Goal: Transaction & Acquisition: Subscribe to service/newsletter

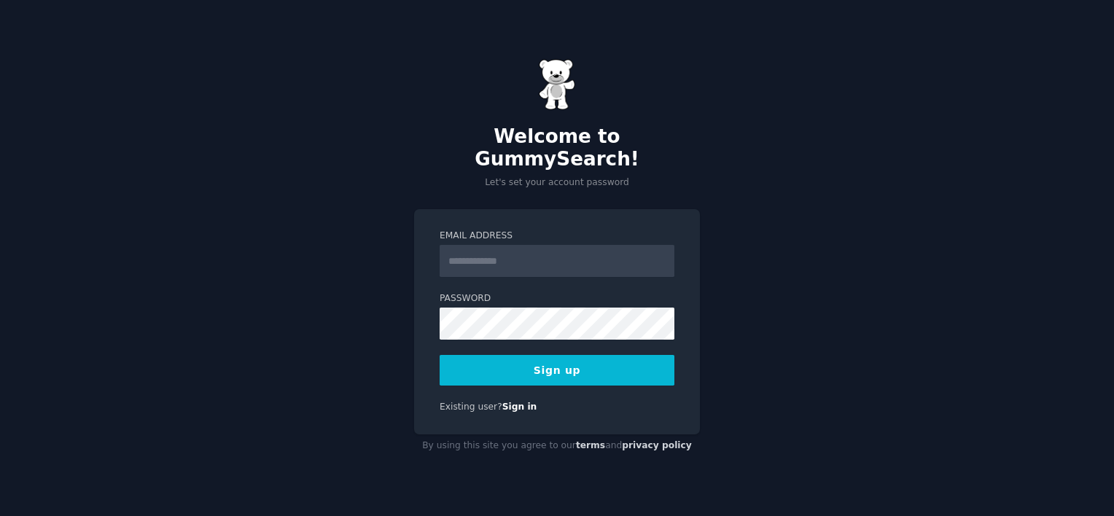
click at [562, 249] on input "Email Address" at bounding box center [557, 261] width 235 height 32
type input "**********"
click at [554, 355] on button "Sign up" at bounding box center [557, 370] width 235 height 31
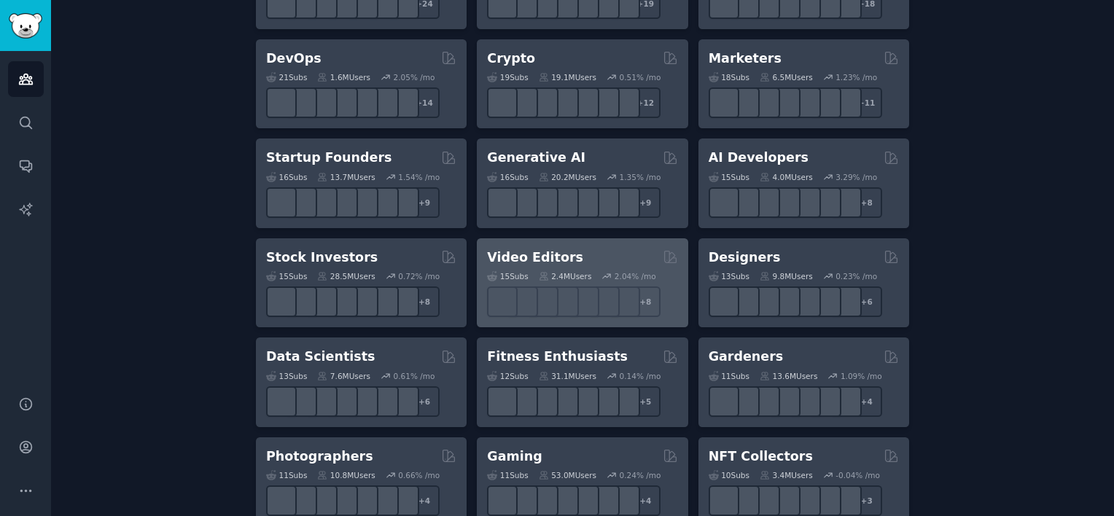
scroll to position [364, 0]
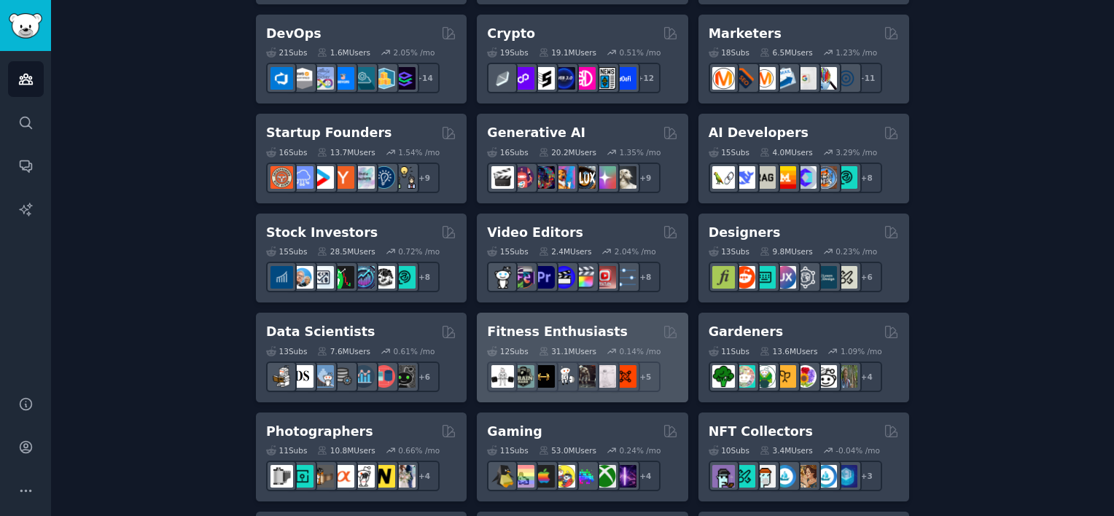
click at [598, 323] on div "Fitness Enthusiasts" at bounding box center [582, 332] width 190 height 18
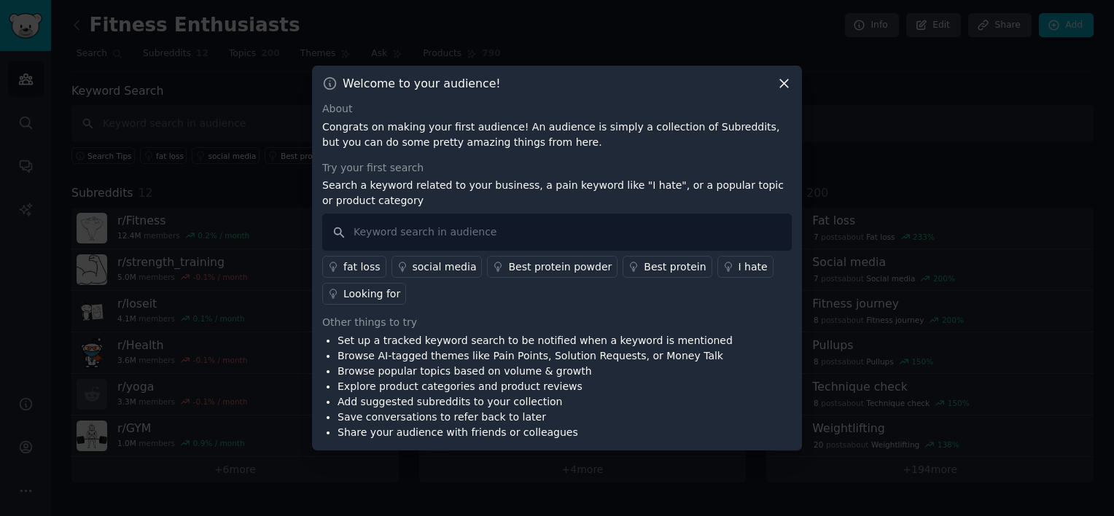
click at [784, 83] on icon at bounding box center [784, 84] width 8 height 8
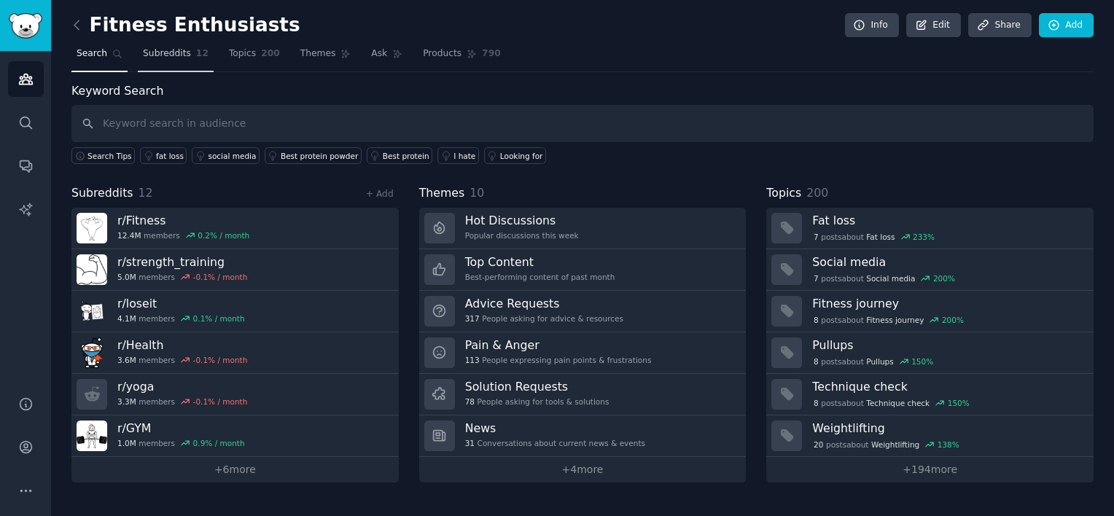
click at [178, 50] on span "Subreddits" at bounding box center [167, 53] width 48 height 13
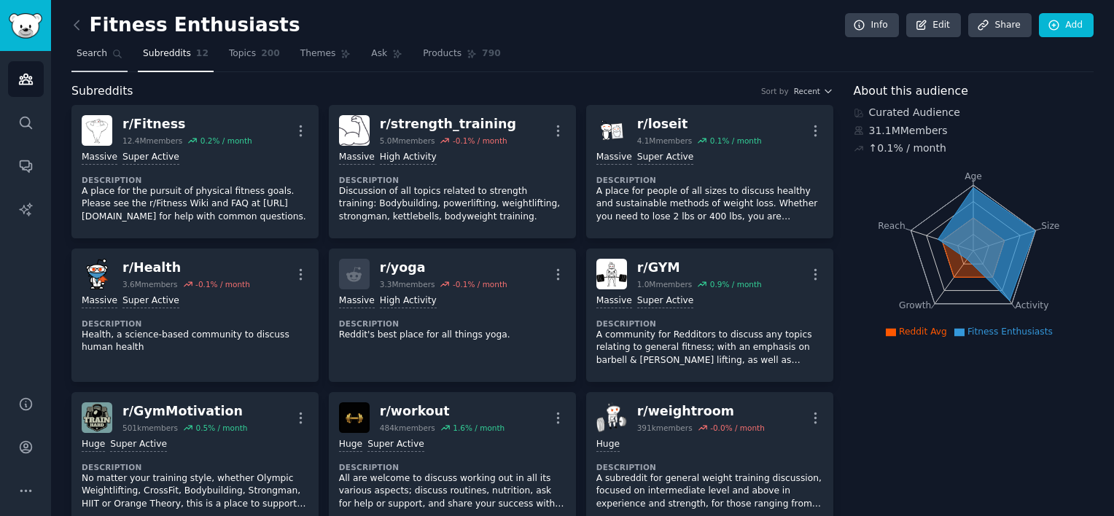
click at [93, 54] on span "Search" at bounding box center [92, 53] width 31 height 13
